Goal: Task Accomplishment & Management: Complete application form

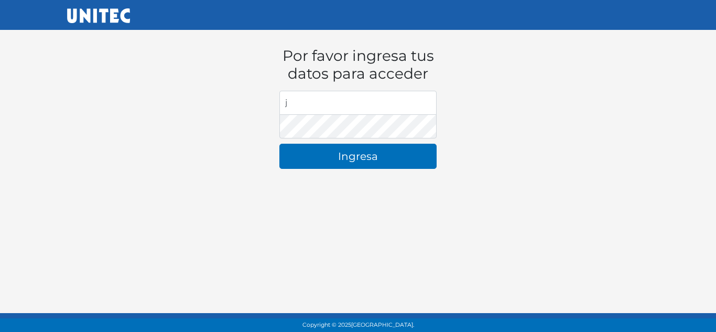
type input "[EMAIL_ADDRESS][DOMAIN_NAME]"
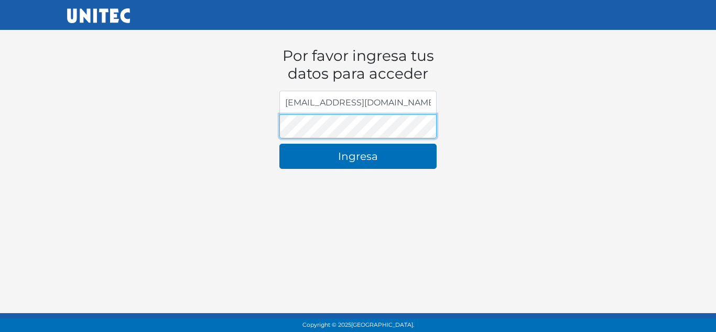
click at [280, 144] on button "Ingresa" at bounding box center [358, 156] width 157 height 25
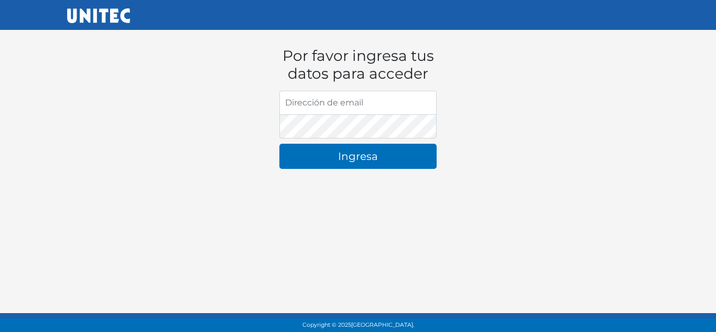
click at [345, 109] on input "Dirección de email" at bounding box center [358, 103] width 157 height 24
type input "[EMAIL_ADDRESS][DOMAIN_NAME]"
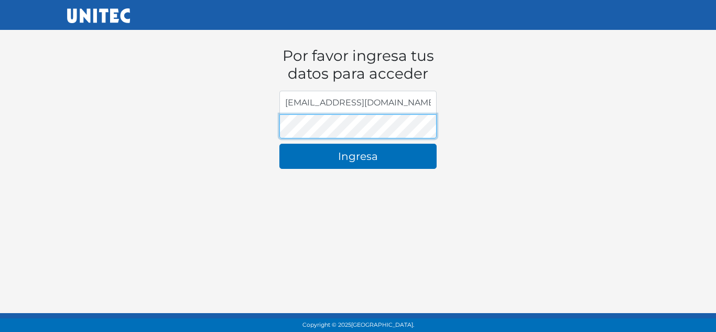
click at [280, 144] on button "Ingresa" at bounding box center [358, 156] width 157 height 25
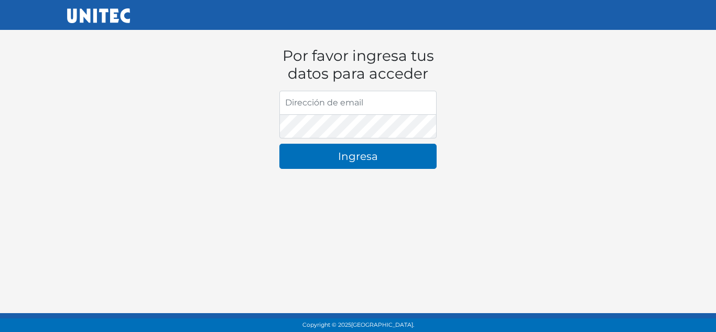
click at [352, 108] on input "Dirección de email" at bounding box center [358, 103] width 157 height 24
type input "[EMAIL_ADDRESS][DOMAIN_NAME]"
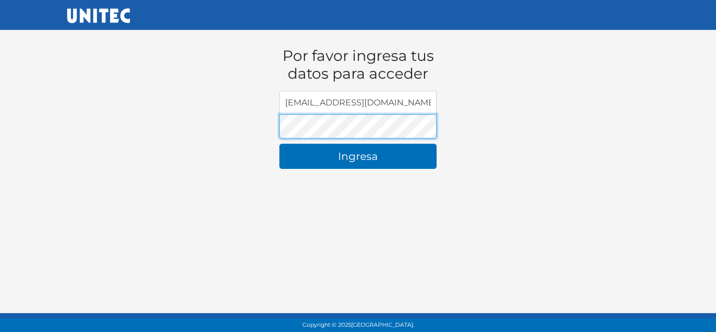
click at [280, 144] on button "Ingresa" at bounding box center [358, 156] width 157 height 25
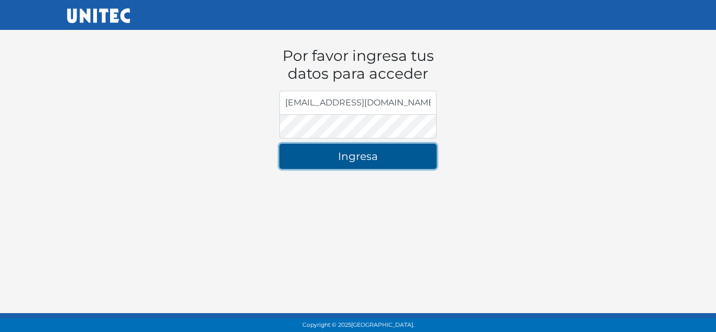
click at [322, 155] on button "Ingresa" at bounding box center [358, 156] width 157 height 25
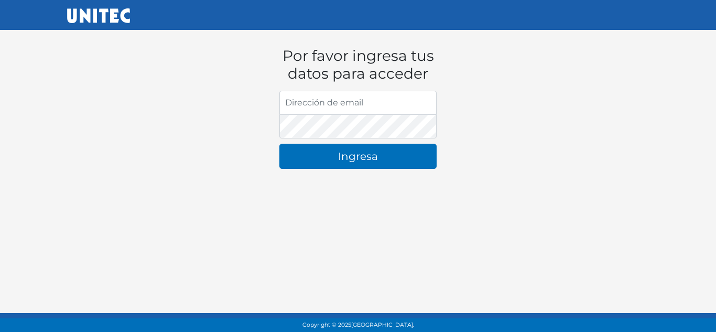
click at [361, 108] on input "Dirección de email" at bounding box center [358, 103] width 157 height 24
type input "[EMAIL_ADDRESS][DOMAIN_NAME]"
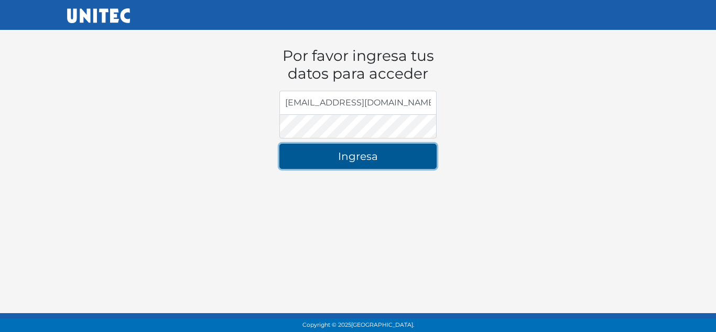
click at [329, 146] on button "Ingresa" at bounding box center [358, 156] width 157 height 25
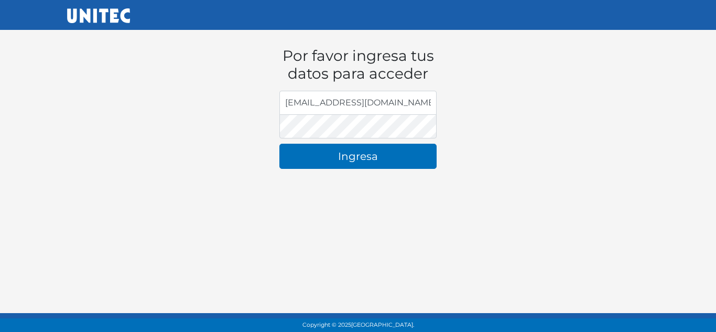
click at [254, 132] on div "Por favor ingresa tus datos para acceder Dirección de email jonavher@mail.unite…" at bounding box center [358, 99] width 582 height 156
